Goal: Register for event/course

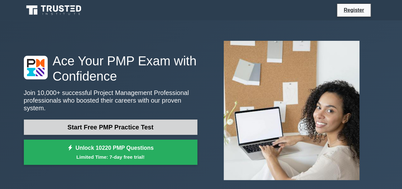
click at [134, 126] on link "Start Free PMP Practice Test" at bounding box center [111, 126] width 174 height 15
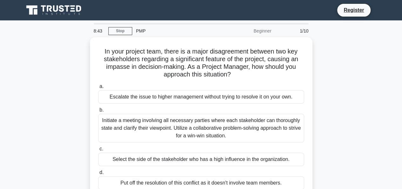
scroll to position [13, 0]
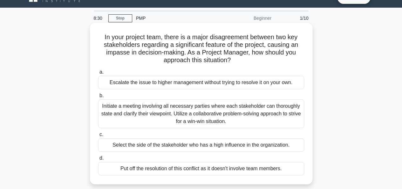
click at [239, 115] on div "Initiate a meeting involving all necessary parties where each stakeholder can t…" at bounding box center [201, 113] width 206 height 29
click at [98, 98] on input "b. Initiate a meeting involving all necessary parties where each stakeholder ca…" at bounding box center [98, 95] width 0 height 4
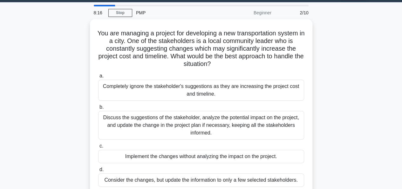
scroll to position [0, 0]
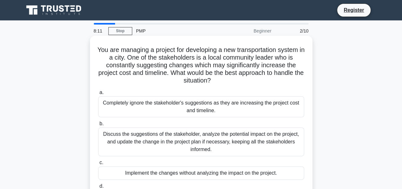
click at [161, 138] on div "Discuss the suggestions of the stakeholder, analyze the potential impact on the…" at bounding box center [201, 141] width 206 height 29
click at [98, 126] on input "b. Discuss the suggestions of the stakeholder, analyze the potential impact on …" at bounding box center [98, 123] width 0 height 4
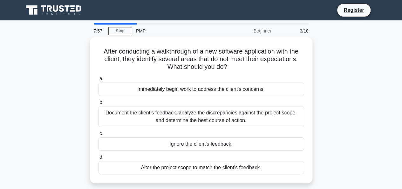
click at [123, 24] on div at bounding box center [115, 24] width 43 height 2
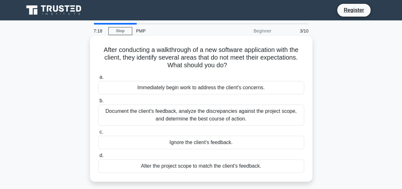
click at [209, 111] on div "Document the client's feedback, analyze the discrepancies against the project s…" at bounding box center [201, 114] width 206 height 21
click at [98, 103] on input "b. Document the client's feedback, analyze the discrepancies against the projec…" at bounding box center [98, 101] width 0 height 4
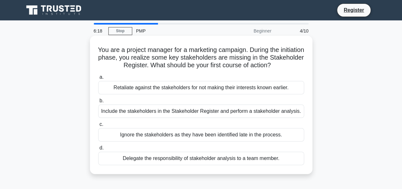
click at [225, 113] on div "Include the stakeholders in the Stakeholder Register and perform a stakeholder …" at bounding box center [201, 110] width 206 height 13
click at [98, 103] on input "b. Include the stakeholders in the Stakeholder Register and perform a stakehold…" at bounding box center [98, 101] width 0 height 4
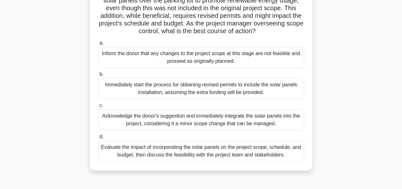
scroll to position [67, 0]
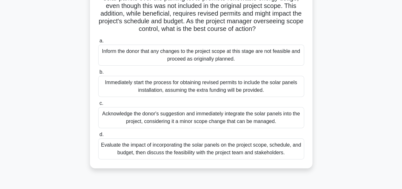
click at [223, 158] on div "Evaluate the impact of incorporating the solar panels on the project scope, sch…" at bounding box center [201, 148] width 206 height 21
click at [98, 136] on input "d. Evaluate the impact of incorporating the solar panels on the project scope, …" at bounding box center [98, 134] width 0 height 4
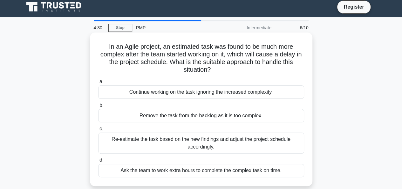
scroll to position [0, 0]
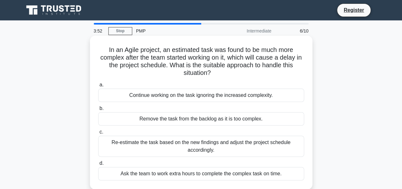
drag, startPoint x: 210, startPoint y: 77, endPoint x: 192, endPoint y: 69, distance: 20.0
drag, startPoint x: 192, startPoint y: 69, endPoint x: 180, endPoint y: 76, distance: 13.5
click at [180, 76] on h5 "In an Agile project, an estimated task was found to be much more complex after …" at bounding box center [201, 61] width 207 height 31
click at [212, 73] on icon ".spinner_0XTQ{transform-origin:center;animation:spinner_y6GP .75s linear infini…" at bounding box center [215, 73] width 8 height 8
drag, startPoint x: 211, startPoint y: 74, endPoint x: 102, endPoint y: 52, distance: 111.6
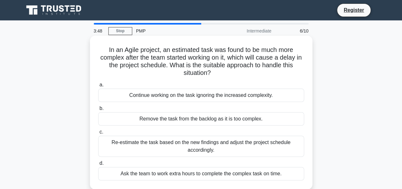
click at [102, 52] on h5 "In an Agile project, an estimated task was found to be much more complex after …" at bounding box center [201, 61] width 207 height 31
copy h5 "In an Agile project, an estimated task was found to be much more complex after …"
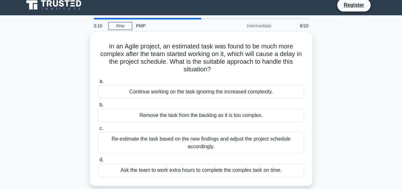
scroll to position [6, 0]
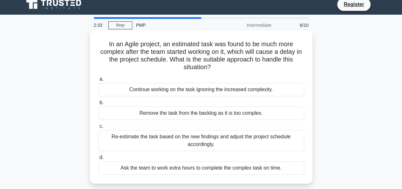
click at [210, 141] on div "Re-estimate the task based on the new findings and adjust the project schedule …" at bounding box center [201, 140] width 206 height 21
click at [98, 128] on input "c. Re-estimate the task based on the new findings and adjust the project schedu…" at bounding box center [98, 126] width 0 height 4
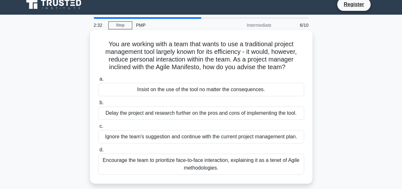
scroll to position [0, 0]
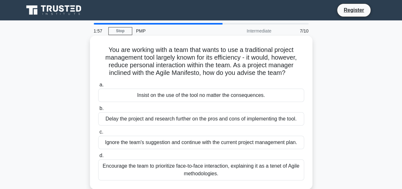
drag, startPoint x: 289, startPoint y: 75, endPoint x: 97, endPoint y: 51, distance: 194.1
click at [97, 51] on div "You are working with a team that wants to use a traditional project management …" at bounding box center [201, 112] width 217 height 148
copy h5 "You are working with a team that wants to use a traditional project management …"
click at [216, 175] on div "Encourage the team to prioritize face-to-face interaction, explaining it as a t…" at bounding box center [201, 169] width 206 height 21
drag, startPoint x: 219, startPoint y: 175, endPoint x: 101, endPoint y: 162, distance: 118.3
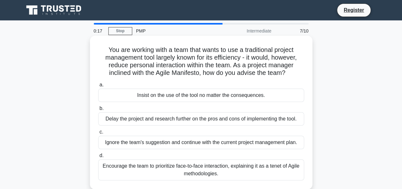
click at [101, 162] on div "Encourage the team to prioritize face-to-face interaction, explaining it as a t…" at bounding box center [201, 169] width 206 height 21
copy div "Encourage the team to prioritize face-to-face interaction, explaining it as a t…"
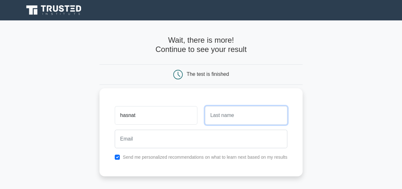
click at [222, 116] on input "text" at bounding box center [246, 115] width 82 height 18
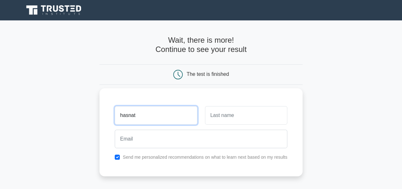
drag, startPoint x: 138, startPoint y: 117, endPoint x: 100, endPoint y: 116, distance: 37.6
click at [100, 116] on div "hasnat Send me personalized recommendations on what to learn next based on my r…" at bounding box center [201, 132] width 203 height 88
type input "Abul"
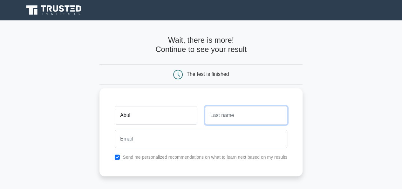
click at [222, 116] on input "text" at bounding box center [246, 115] width 82 height 18
paste input "hasnat"
type input "hasnat"
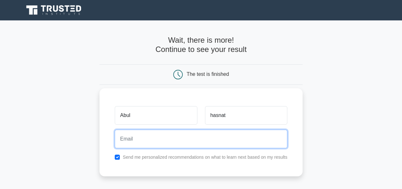
click at [129, 142] on input "email" at bounding box center [201, 138] width 173 height 18
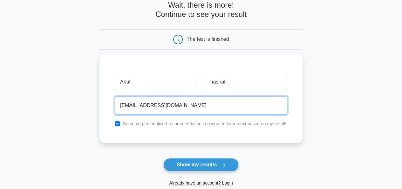
scroll to position [49, 0]
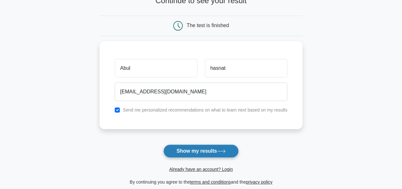
click at [210, 151] on button "Show my results" at bounding box center [200, 150] width 75 height 13
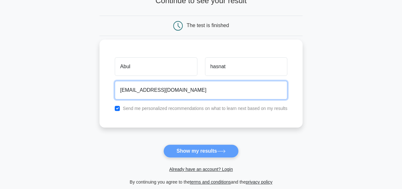
click at [180, 93] on input "manon.civil@gmail.com" at bounding box center [201, 90] width 173 height 18
type input "m"
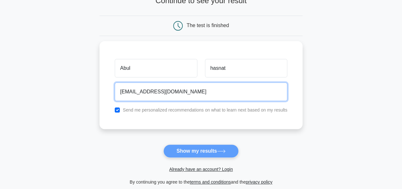
type input "hasnat_dg@dipon.com.bd"
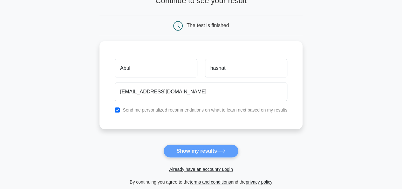
click at [196, 151] on form "Wait, there is more! Continue to see your result The test is finished Abul hasn…" at bounding box center [201, 86] width 203 height 198
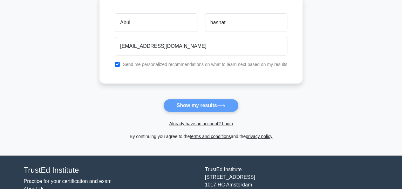
scroll to position [95, 0]
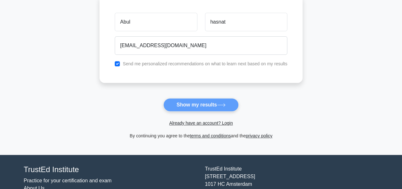
click at [196, 104] on form "Wait, there is more! Continue to see your result The test is finished Abul hasn…" at bounding box center [201, 40] width 203 height 198
click at [118, 63] on input "checkbox" at bounding box center [117, 61] width 5 height 5
checkbox input "true"
click at [200, 104] on form "Wait, there is more! Continue to see your result The test is finished Abul hasn…" at bounding box center [201, 40] width 203 height 198
